Goal: Information Seeking & Learning: Understand process/instructions

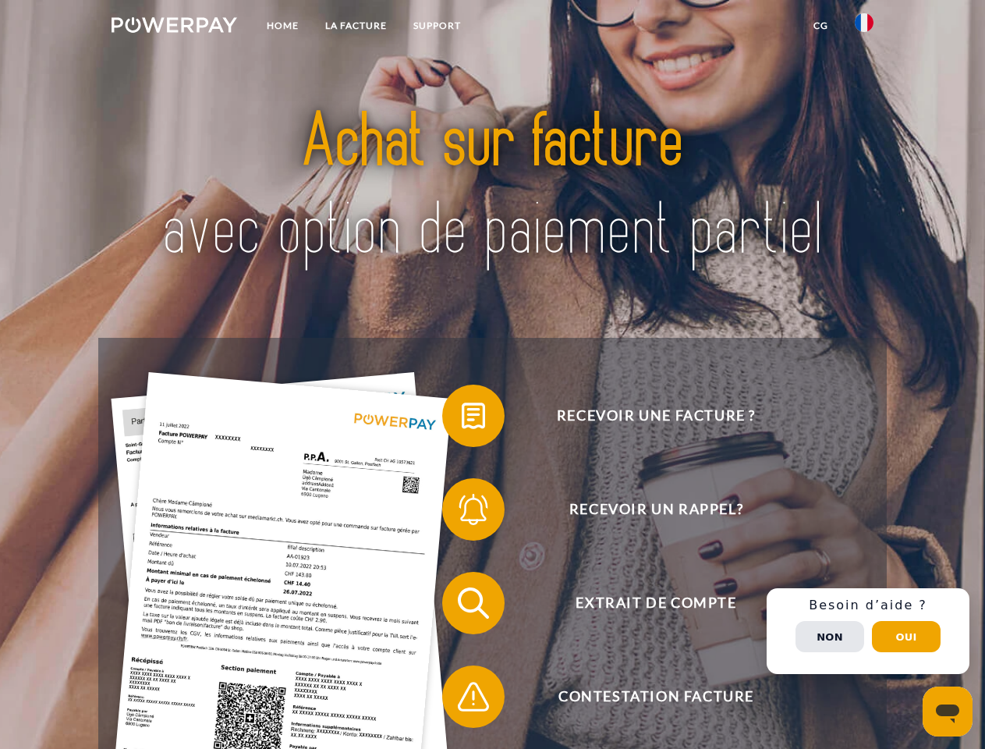
click at [174, 27] on img at bounding box center [175, 25] width 126 height 16
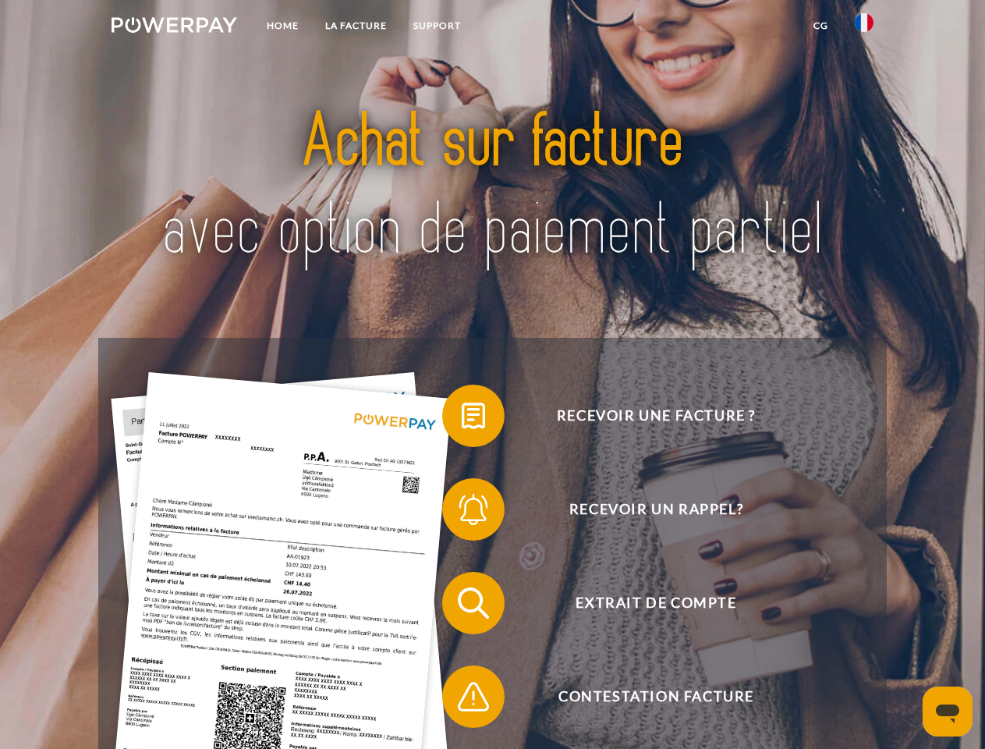
click at [864, 27] on img at bounding box center [864, 22] width 19 height 19
click at [820, 26] on link "CG" at bounding box center [820, 26] width 41 height 28
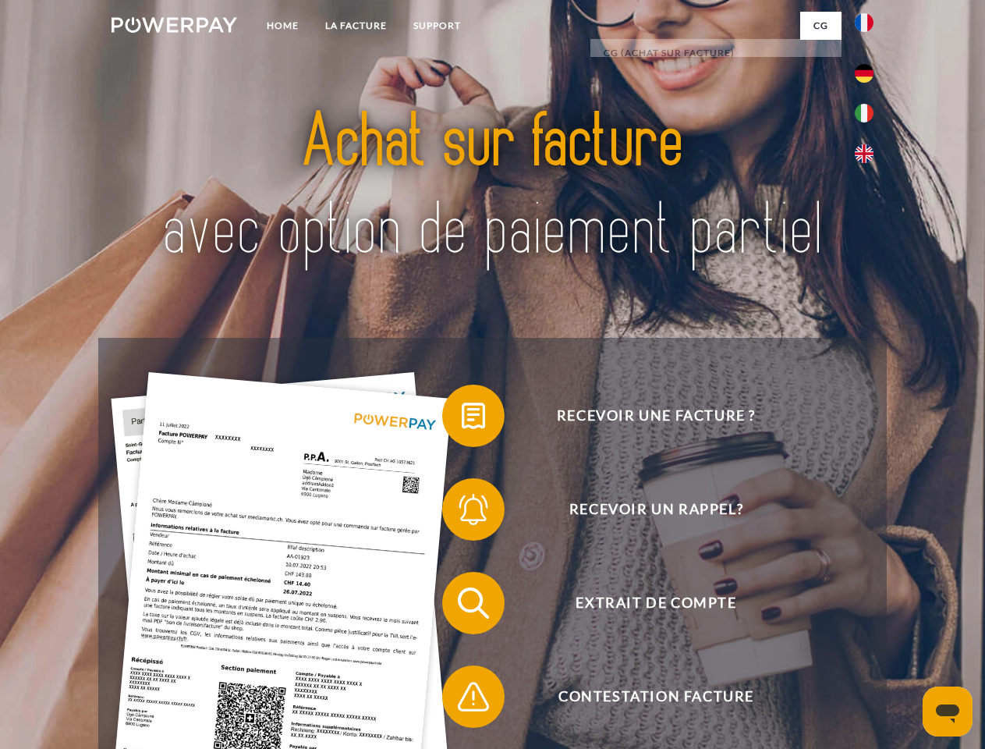
click at [462, 419] on span at bounding box center [450, 416] width 78 height 78
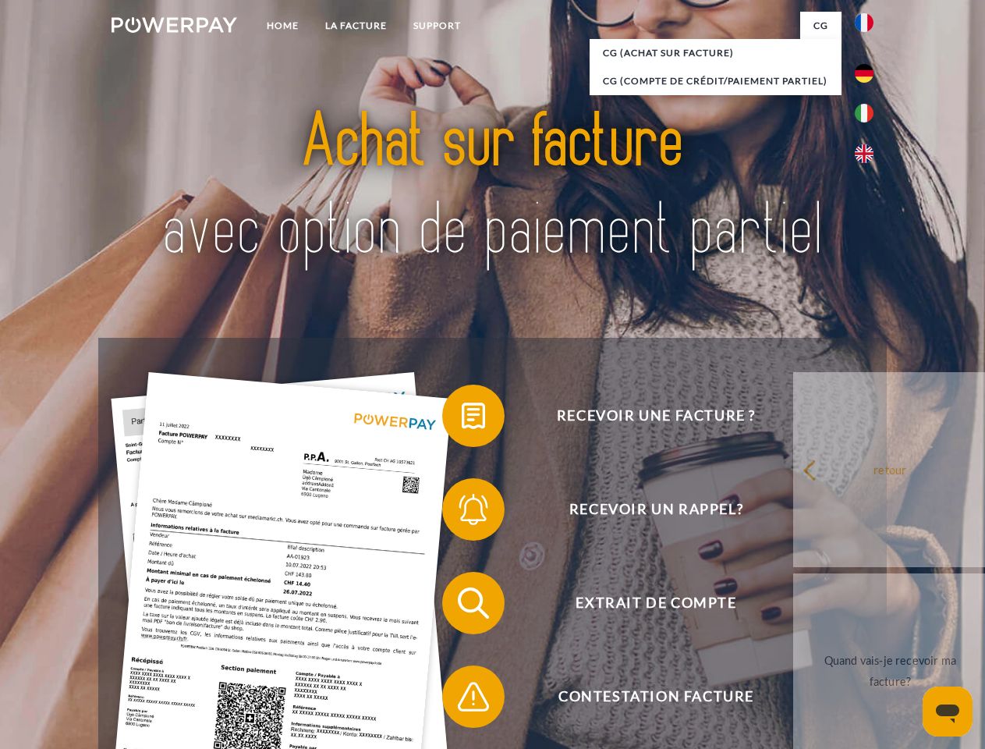
click at [462, 512] on span at bounding box center [450, 509] width 78 height 78
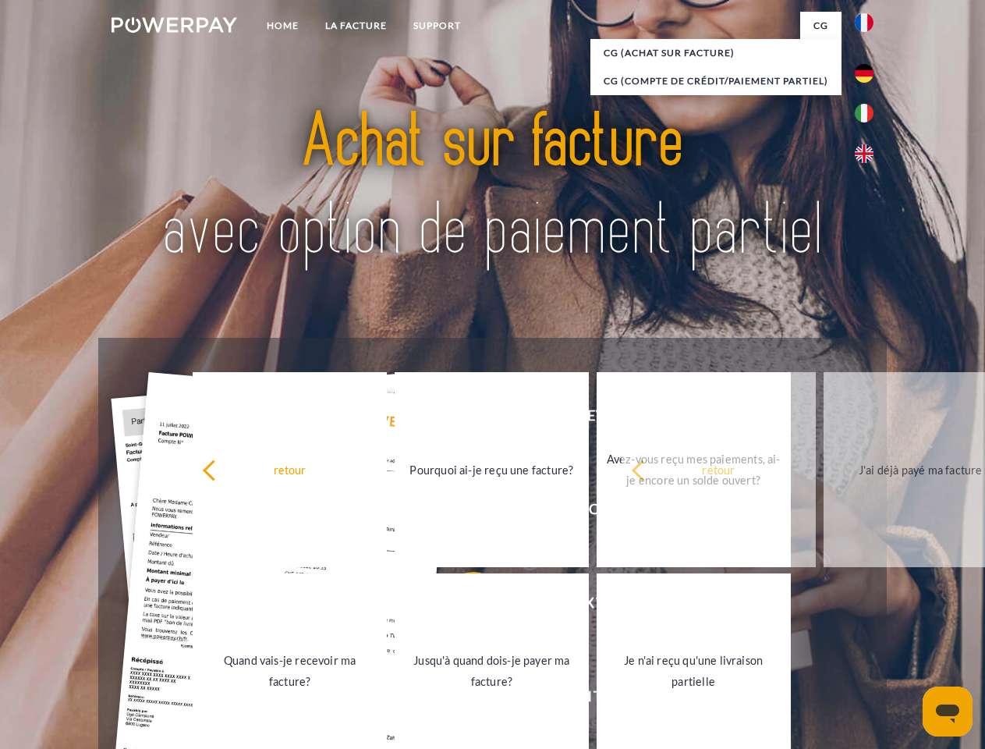
click at [462, 606] on link "Jusqu'à quand dois-je payer ma facture?" at bounding box center [492, 670] width 194 height 195
click at [462, 700] on span at bounding box center [450, 696] width 78 height 78
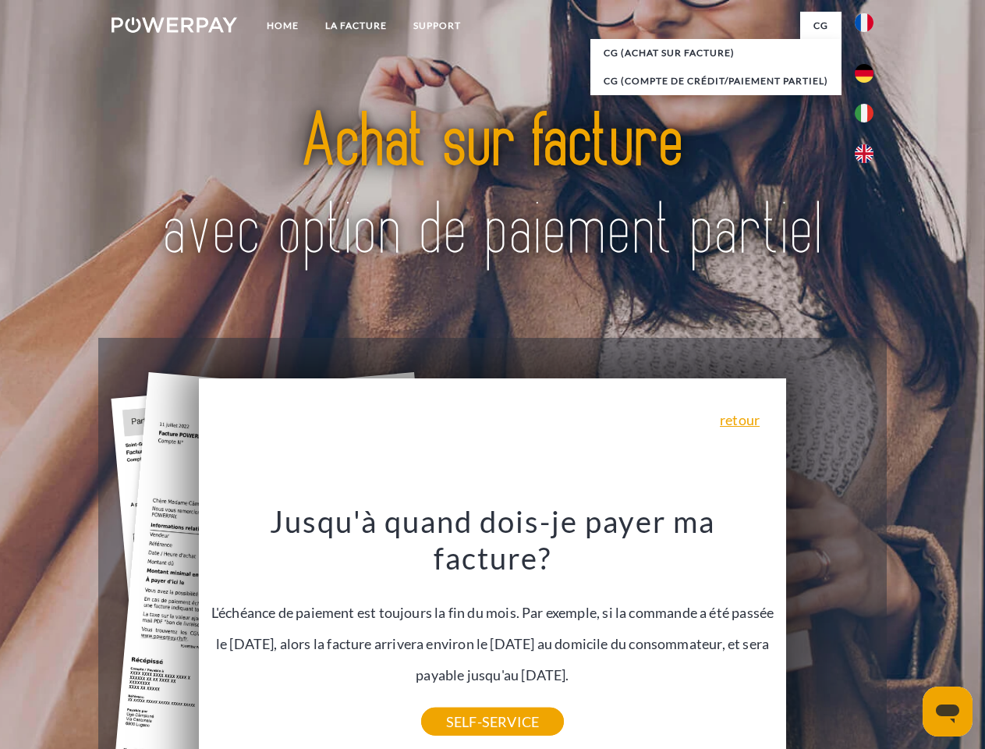
click at [868, 631] on div "Recevoir une facture ? Recevoir un rappel? Extrait de compte retour" at bounding box center [492, 650] width 788 height 624
click at [830, 634] on span "Extrait de compte" at bounding box center [656, 603] width 382 height 62
click at [906, 636] on header "Home LA FACTURE Support" at bounding box center [492, 538] width 985 height 1077
